Goal: Browse casually

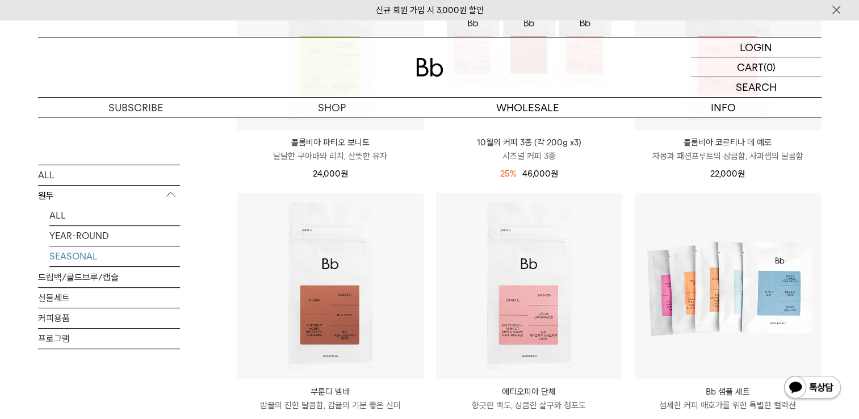
scroll to position [378, 0]
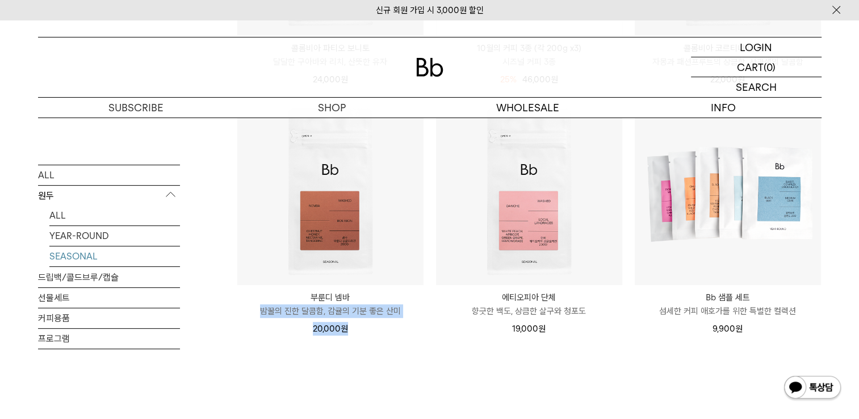
drag, startPoint x: 381, startPoint y: 347, endPoint x: 253, endPoint y: 309, distance: 133.8
click at [253, 309] on div "SEASONAL 상품 6 개 [PERSON_NAME] [PERSON_NAME] 인기순 낮은가격순 높은가격순" at bounding box center [529, 127] width 585 height 667
click at [408, 368] on div "SEASONAL 상품 6 개 [PERSON_NAME] [PERSON_NAME] 인기순 낮은가격순 높은가격순" at bounding box center [529, 127] width 585 height 667
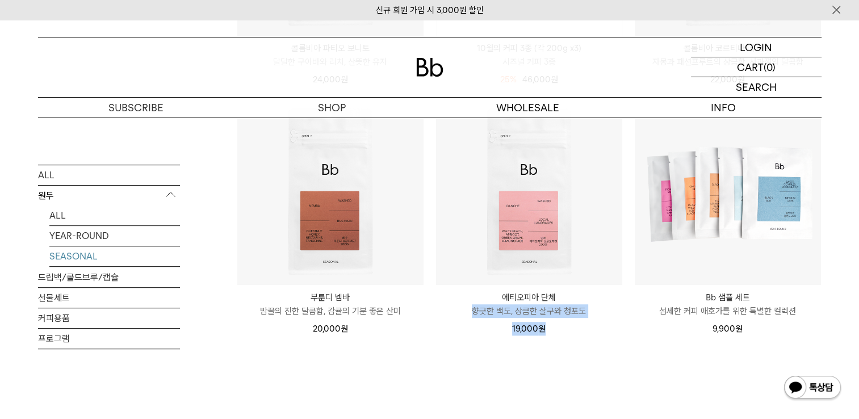
drag, startPoint x: 571, startPoint y: 362, endPoint x: 464, endPoint y: 309, distance: 119.6
click at [464, 309] on div "SEASONAL 상품 6 개 [PERSON_NAME] [PERSON_NAME] 인기순 낮은가격순 높은가격순" at bounding box center [529, 127] width 585 height 667
drag, startPoint x: 464, startPoint y: 309, endPoint x: 486, endPoint y: 372, distance: 66.3
click at [486, 372] on div "SEASONAL 상품 6 개 [PERSON_NAME] [PERSON_NAME] 인기순 낮은가격순 높은가격순" at bounding box center [529, 127] width 585 height 667
click at [577, 361] on div "SEASONAL 상품 6 개 [PERSON_NAME] [PERSON_NAME] 인기순 낮은가격순 높은가격순" at bounding box center [529, 127] width 585 height 667
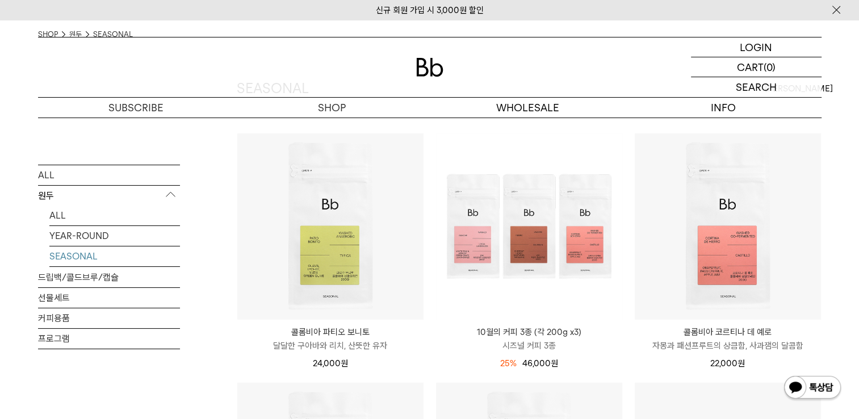
scroll to position [0, 0]
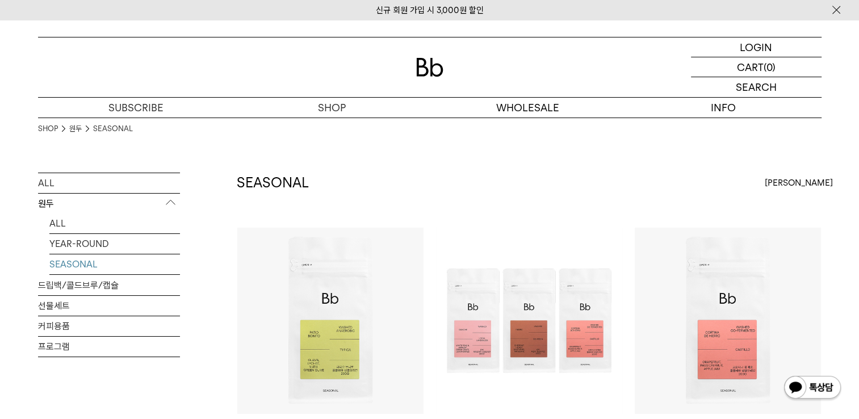
click at [465, 177] on div "SEASONAL 상품 6 개 [PERSON_NAME] [PERSON_NAME] 인기순 낮은가격순" at bounding box center [529, 200] width 585 height 55
